Goal: Task Accomplishment & Management: Manage account settings

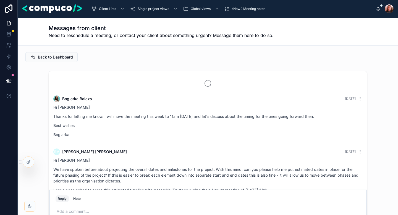
scroll to position [1165, 0]
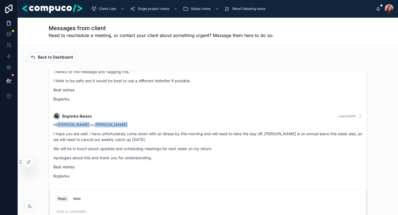
click at [163, 15] on div "Client Lists Single project views Global views (New!) Meeting notes [PERSON_NAM…" at bounding box center [208, 9] width 380 height 18
click at [157, 9] on span "Single project views" at bounding box center [154, 9] width 32 height 4
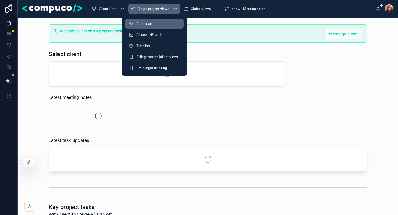
click at [157, 18] on div "Dashboard All tasks (Board) Timeline Billing tracker (client view) PM budget tr…" at bounding box center [154, 46] width 65 height 60
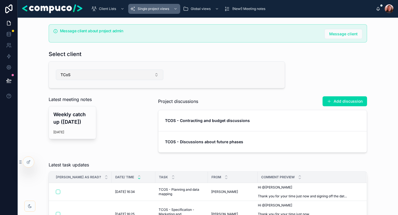
click at [99, 77] on button "TCoS" at bounding box center [110, 75] width 108 height 11
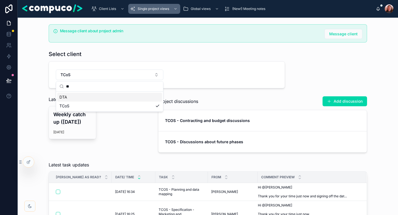
type input "**"
click at [77, 97] on div "DTA" at bounding box center [109, 97] width 105 height 9
click at [36, 90] on div "Message client about project admin Message client Select client DTA Latest meet…" at bounding box center [207, 88] width 371 height 133
click at [147, 101] on div "Latest meeting notes" at bounding box center [99, 99] width 100 height 7
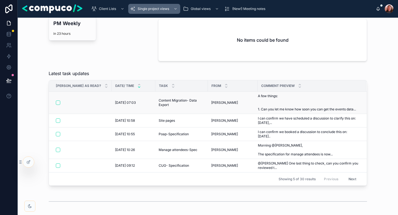
scroll to position [99, 0]
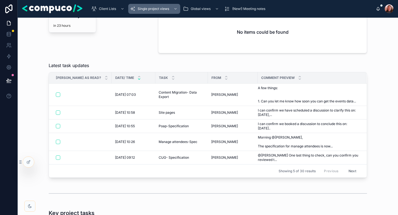
click at [134, 38] on div "Latest meeting notes PM Weekly in 23 hours" at bounding box center [98, 25] width 106 height 61
click at [162, 130] on td "Poap-Specification Poap-Specification" at bounding box center [181, 127] width 53 height 14
click at [159, 127] on span "Poap-Specification" at bounding box center [174, 126] width 30 height 4
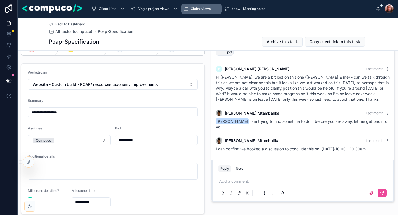
scroll to position [20, 0]
